Goal: Information Seeking & Learning: Learn about a topic

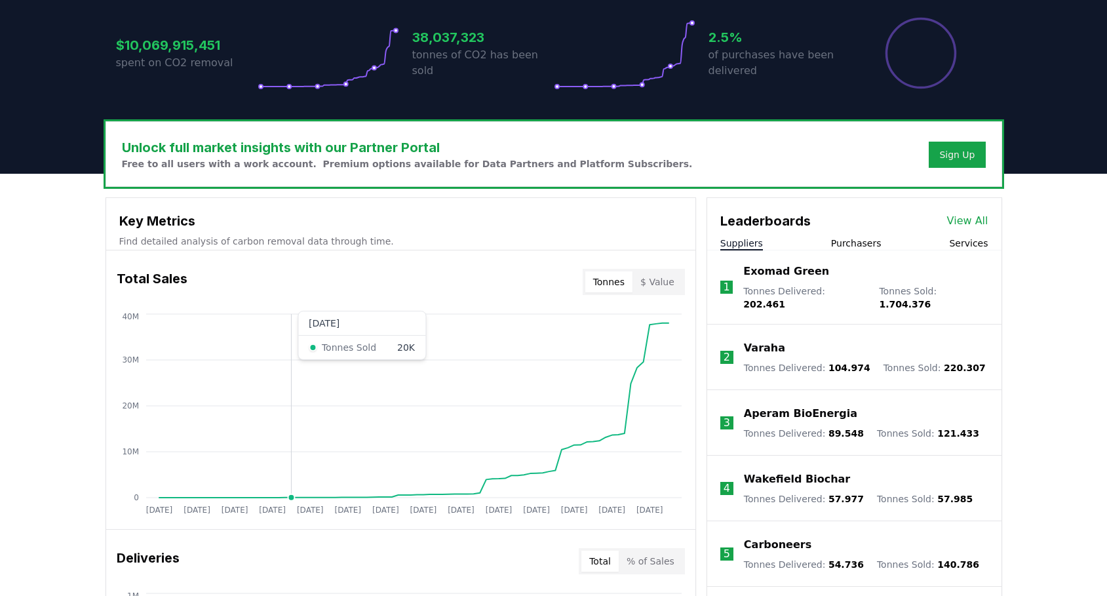
scroll to position [293, 0]
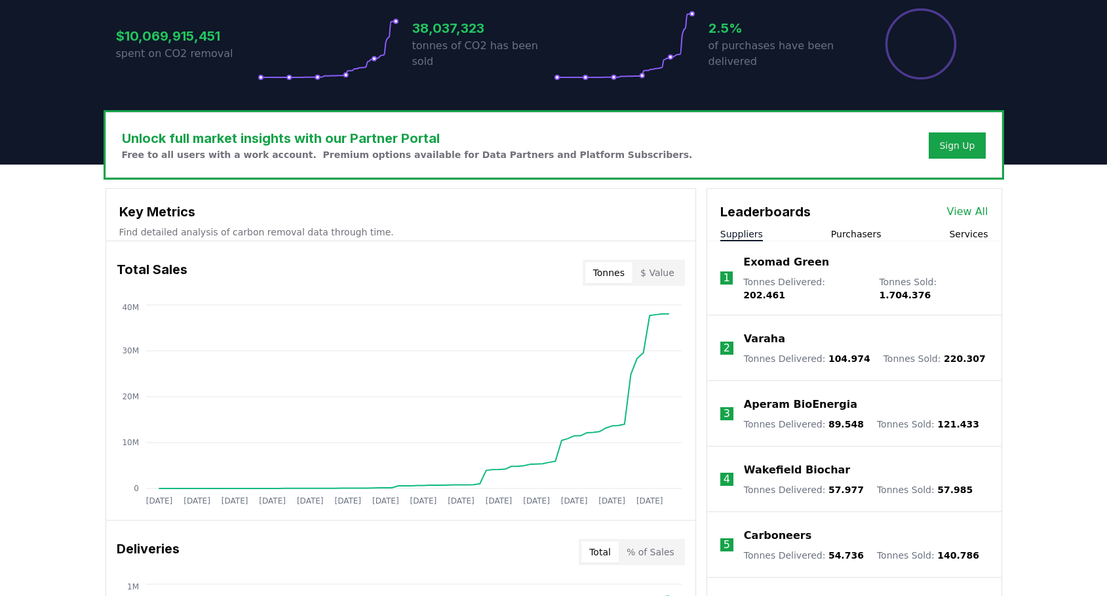
click at [741, 233] on button "Suppliers" at bounding box center [741, 233] width 43 height 13
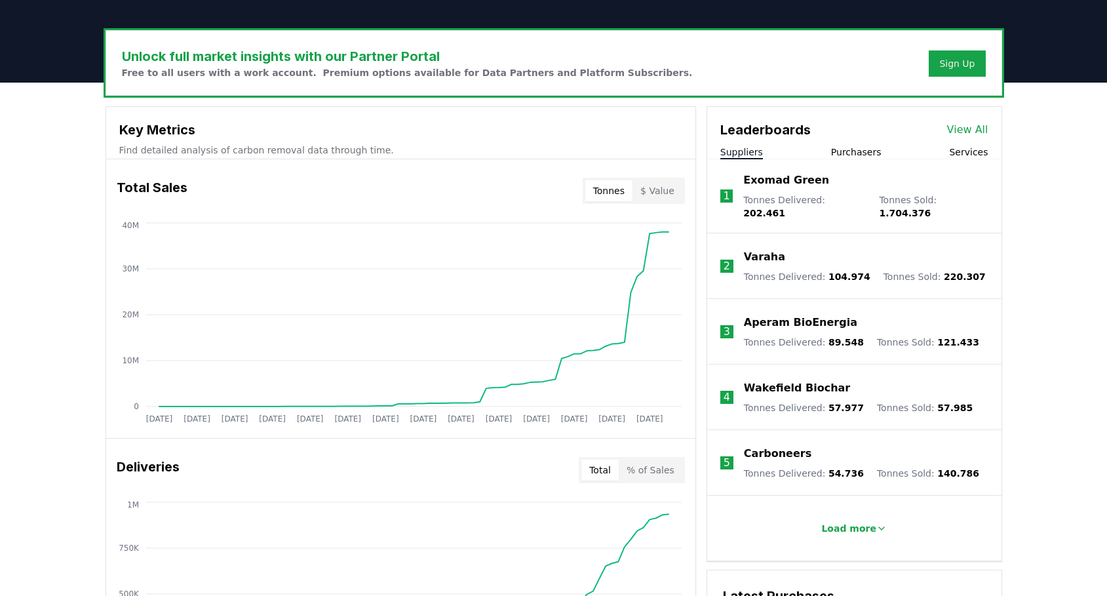
scroll to position [376, 0]
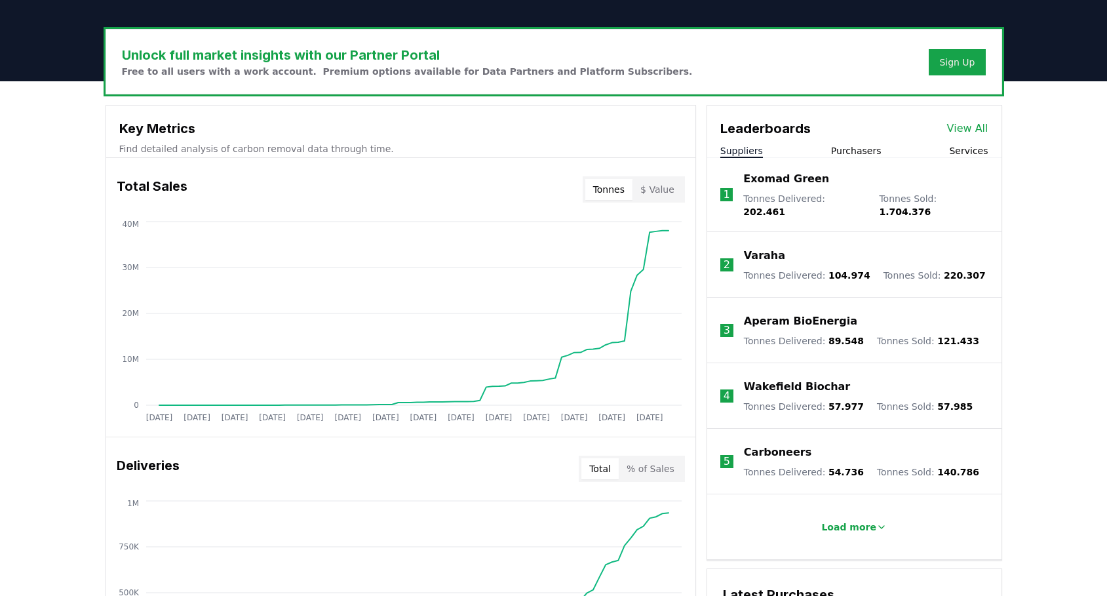
click at [970, 125] on link "View All" at bounding box center [967, 129] width 41 height 16
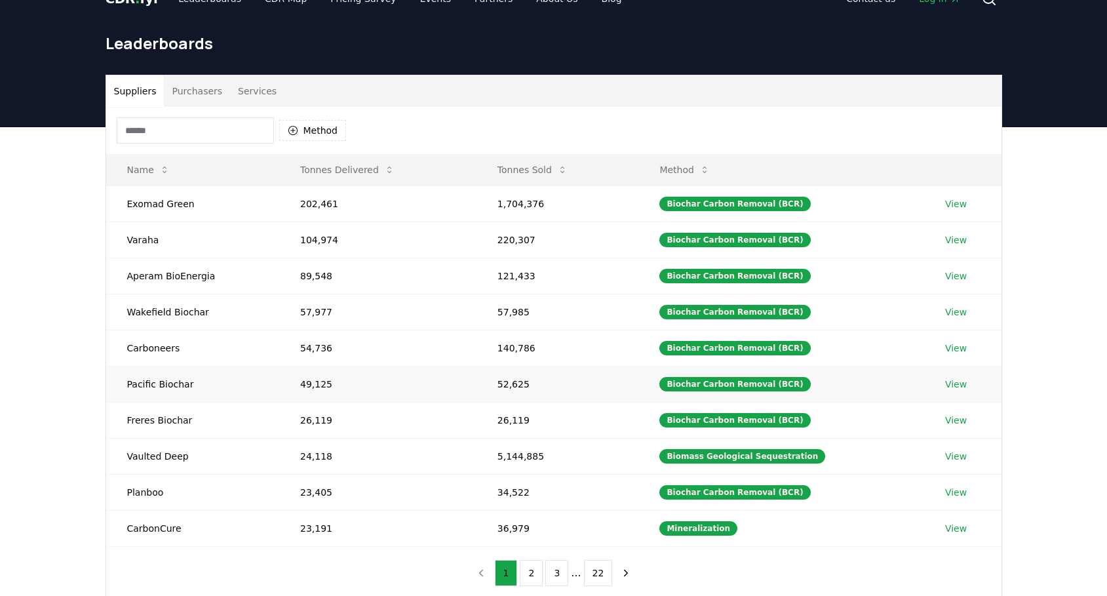
scroll to position [39, 0]
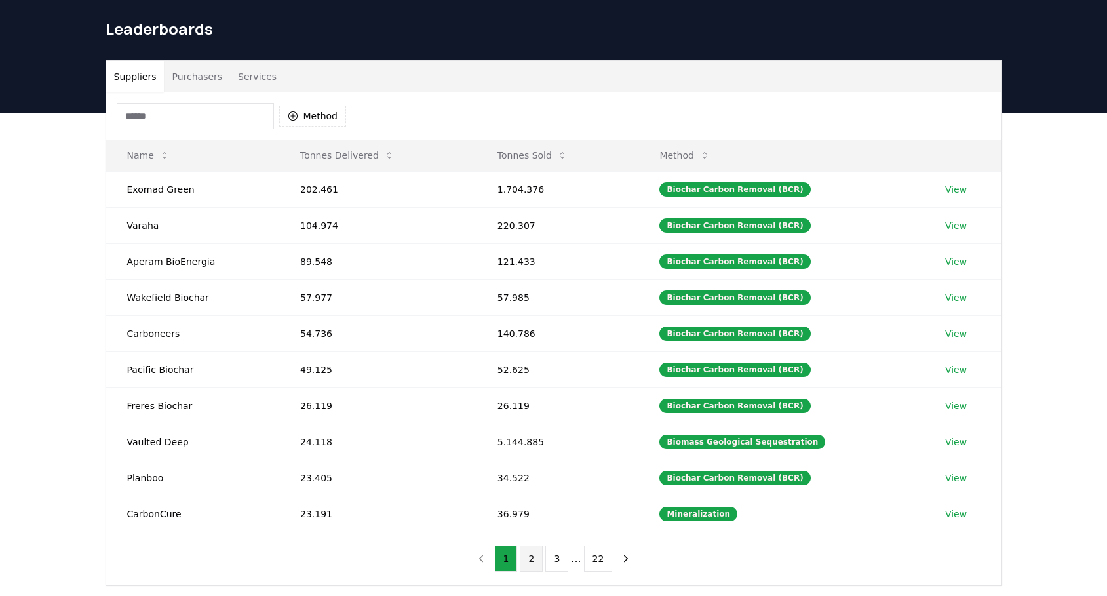
click at [538, 562] on button "2" at bounding box center [531, 558] width 23 height 26
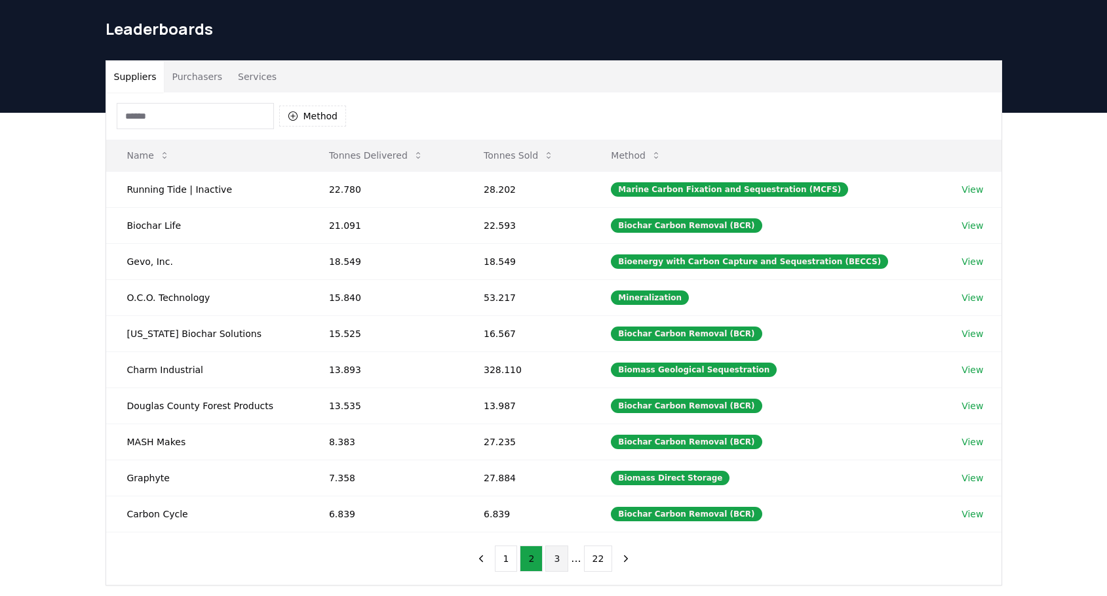
click at [556, 562] on button "3" at bounding box center [556, 558] width 23 height 26
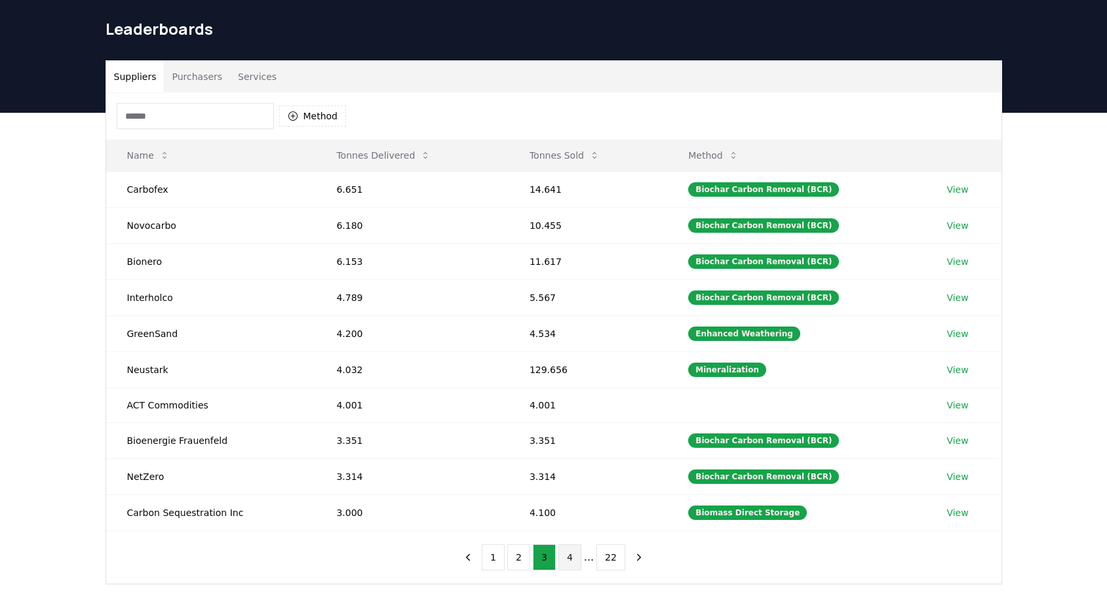
click at [576, 567] on button "4" at bounding box center [570, 557] width 23 height 26
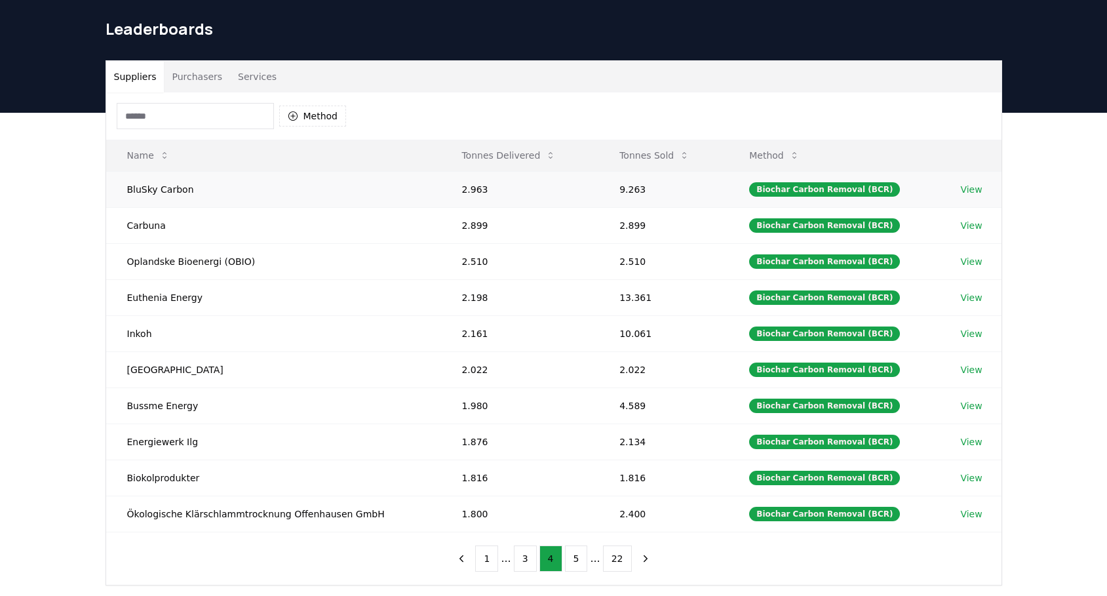
click at [142, 193] on td "BluSky Carbon" at bounding box center [273, 189] width 335 height 36
click at [487, 553] on button "1" at bounding box center [486, 558] width 23 height 26
